Goal: Information Seeking & Learning: Learn about a topic

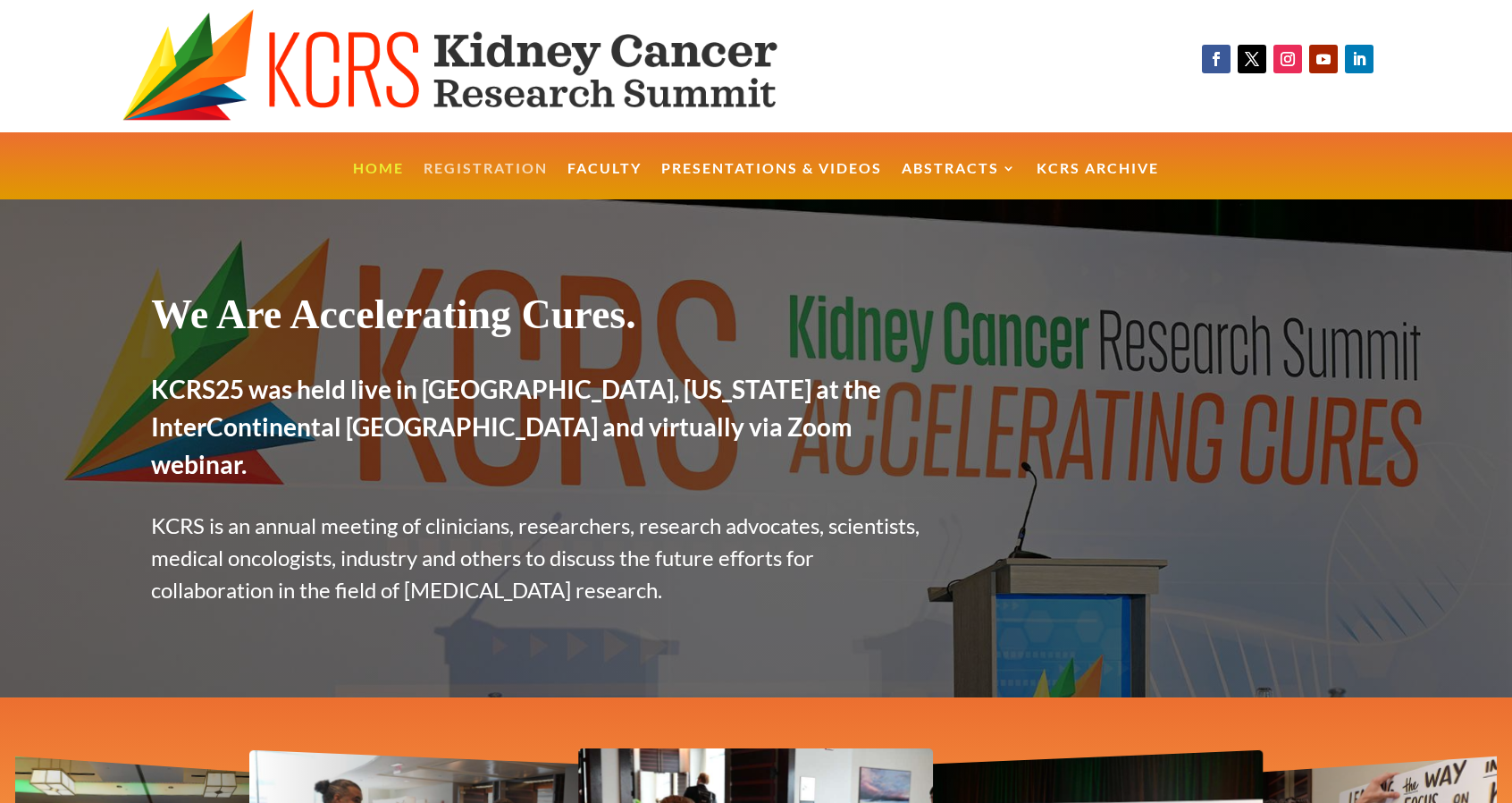
click at [514, 164] on link "Registration" at bounding box center [486, 181] width 124 height 38
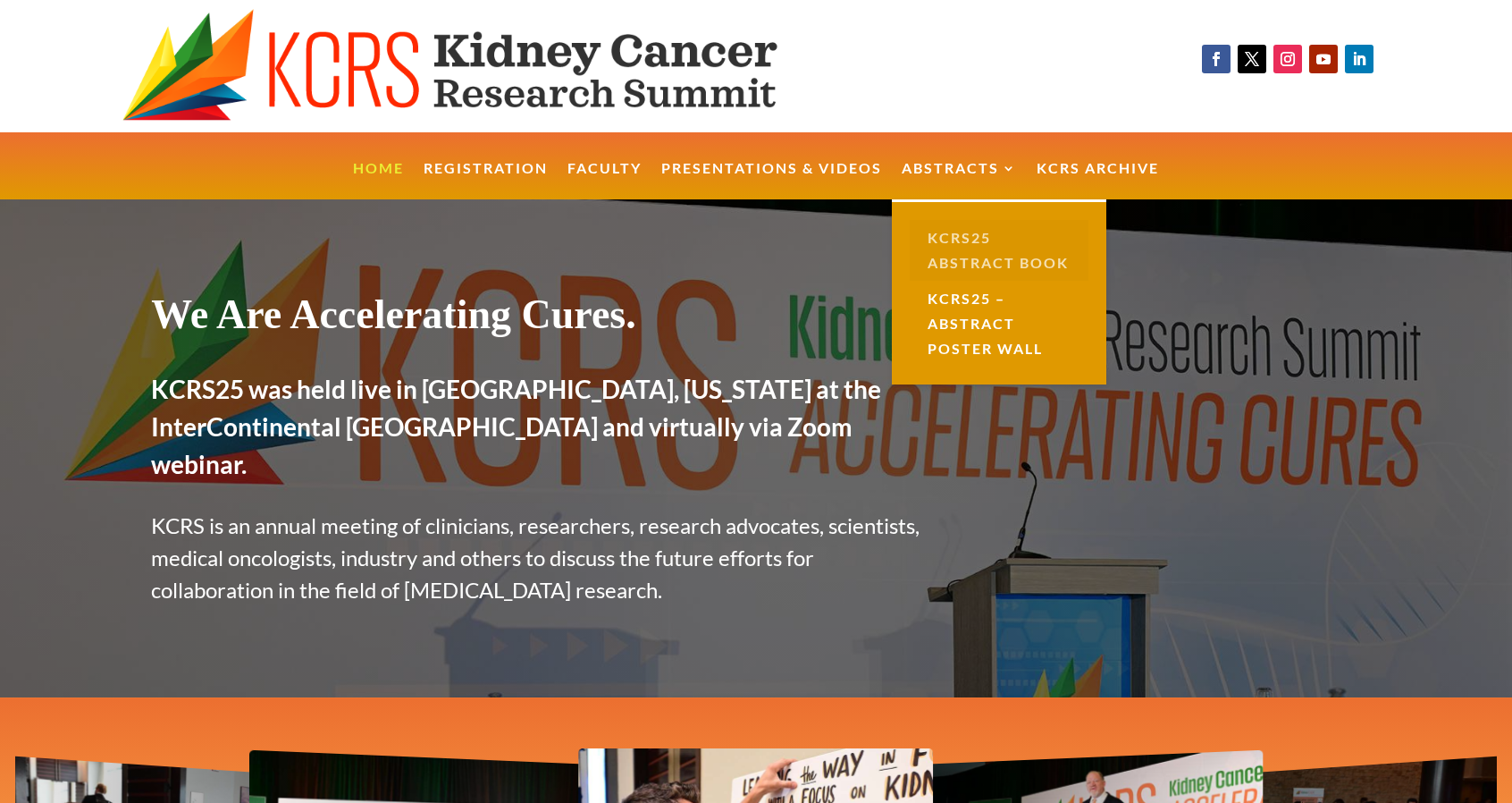
click at [964, 242] on link "KCRS25 Abstract Book" at bounding box center [999, 250] width 178 height 60
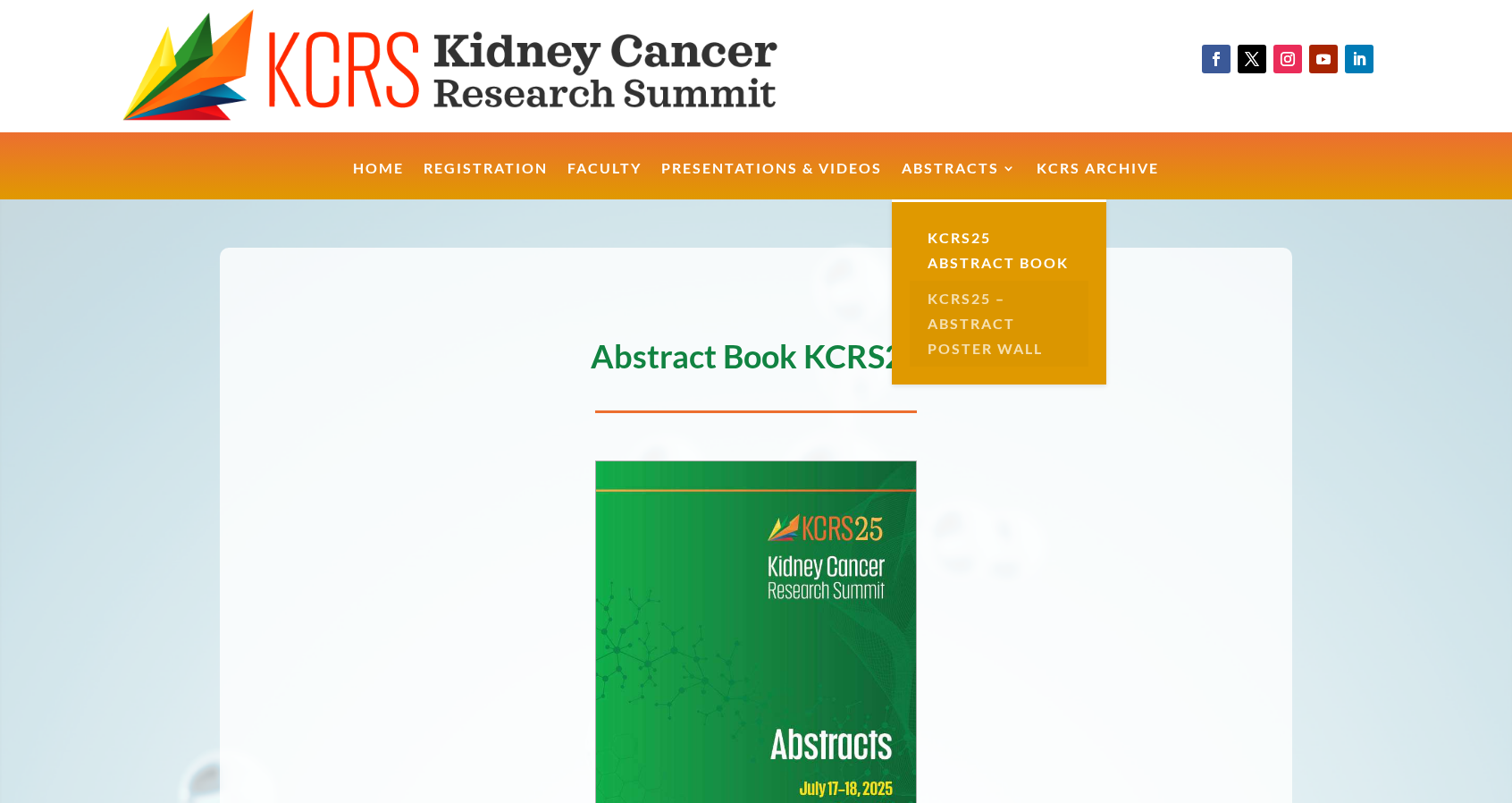
click at [972, 315] on link "KCRS25 – Abstract Poster Wall" at bounding box center [999, 324] width 178 height 86
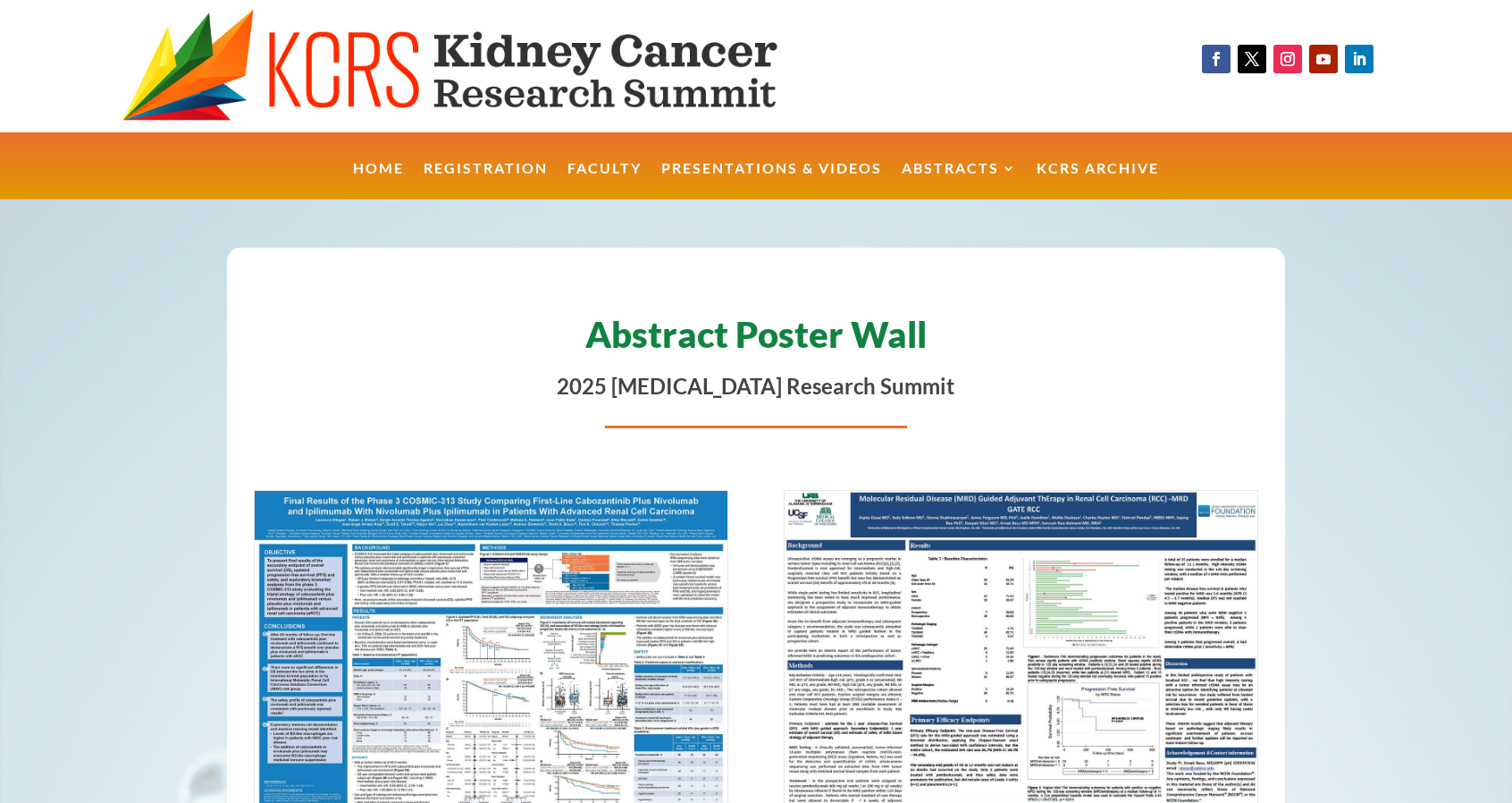
click at [762, 169] on link "Presentations & Videos" at bounding box center [771, 181] width 220 height 38
